Goal: Information Seeking & Learning: Learn about a topic

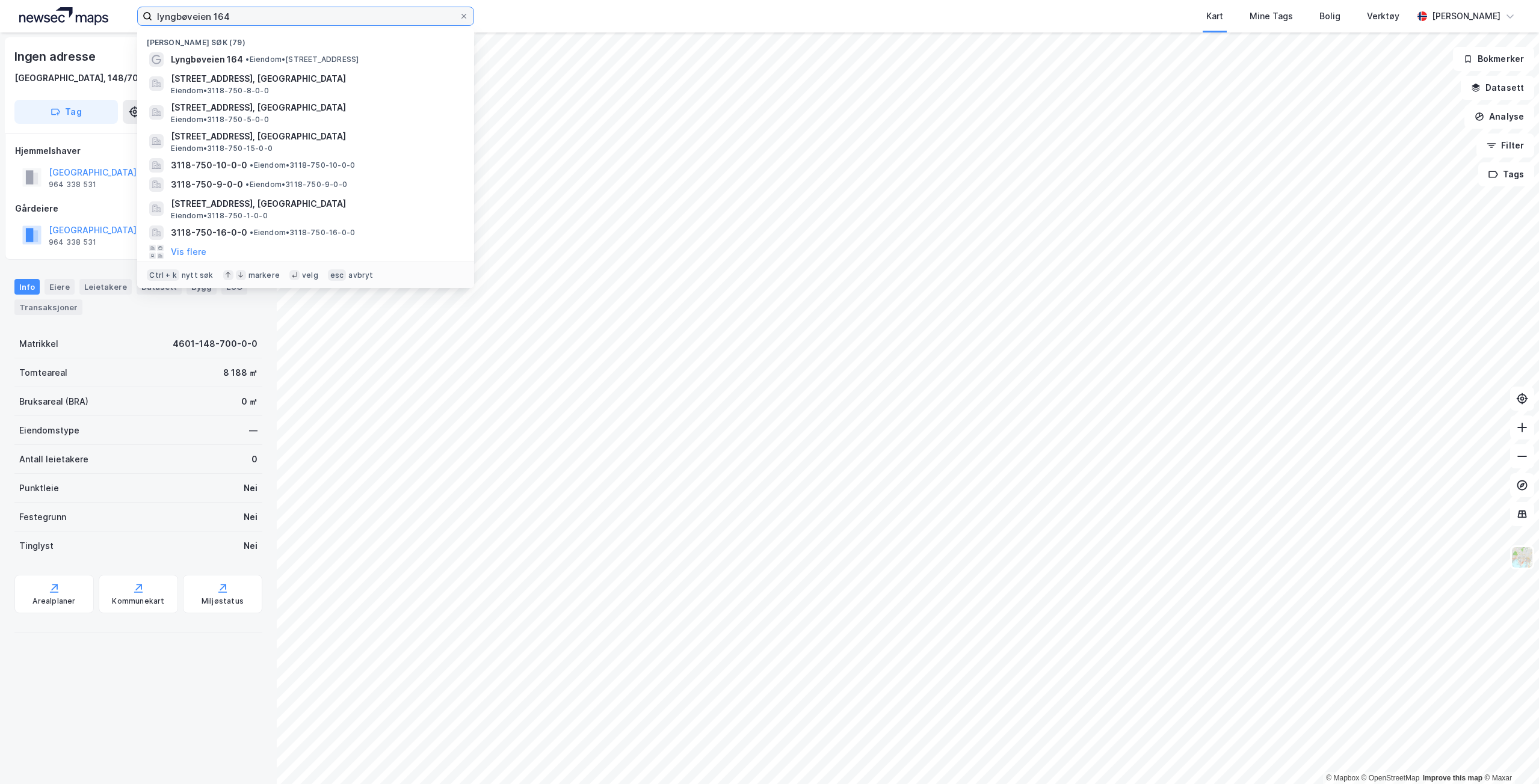
drag, startPoint x: 236, startPoint y: 18, endPoint x: -1, endPoint y: -9, distance: 238.5
click at [0, 0] on html "lyngbøveien 164 Nylige søk (79) Lyngbøveien 164 • Eiendom • [STREET_ADDRESS], […" at bounding box center [770, 392] width 1539 height 784
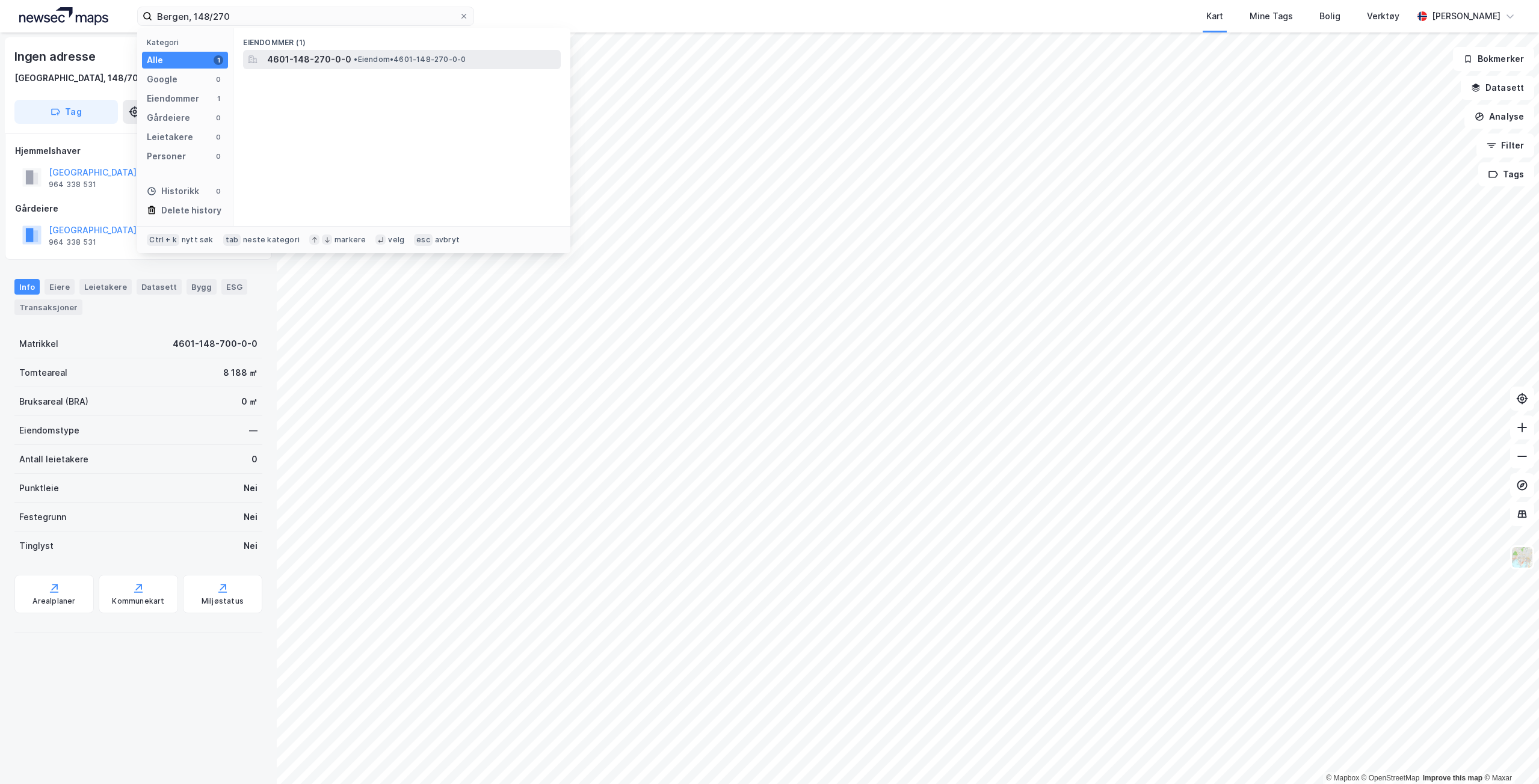
click at [322, 63] on span "4601-148-270-0-0" at bounding box center [309, 59] width 84 height 14
click at [238, 16] on input "Bergen, 148/270" at bounding box center [305, 16] width 307 height 18
type input "[GEOGRAPHIC_DATA], 148/708"
click at [272, 63] on span "4601-148-708-0-0" at bounding box center [310, 59] width 85 height 14
